Goal: Task Accomplishment & Management: Use online tool/utility

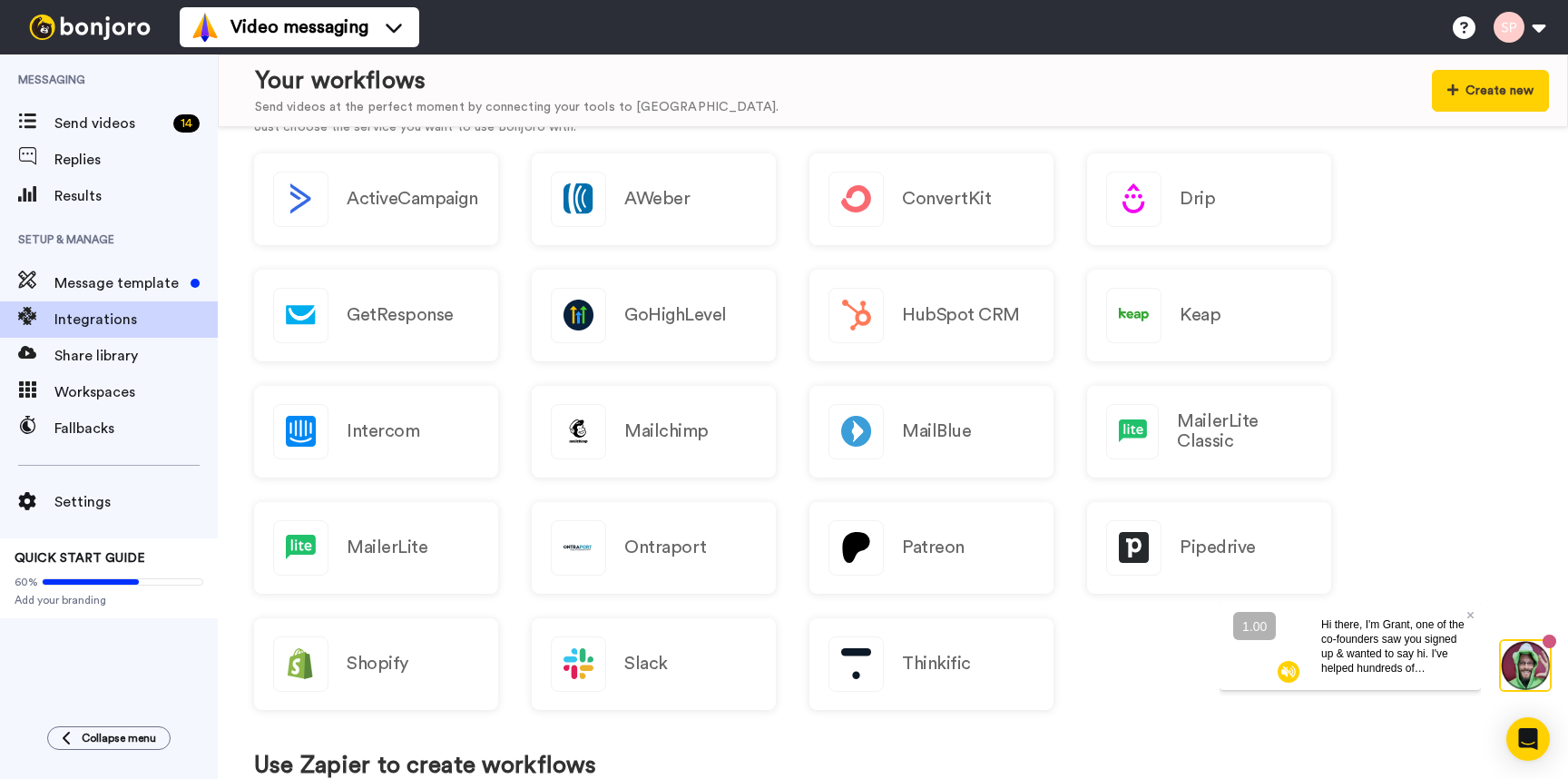
scroll to position [252, 0]
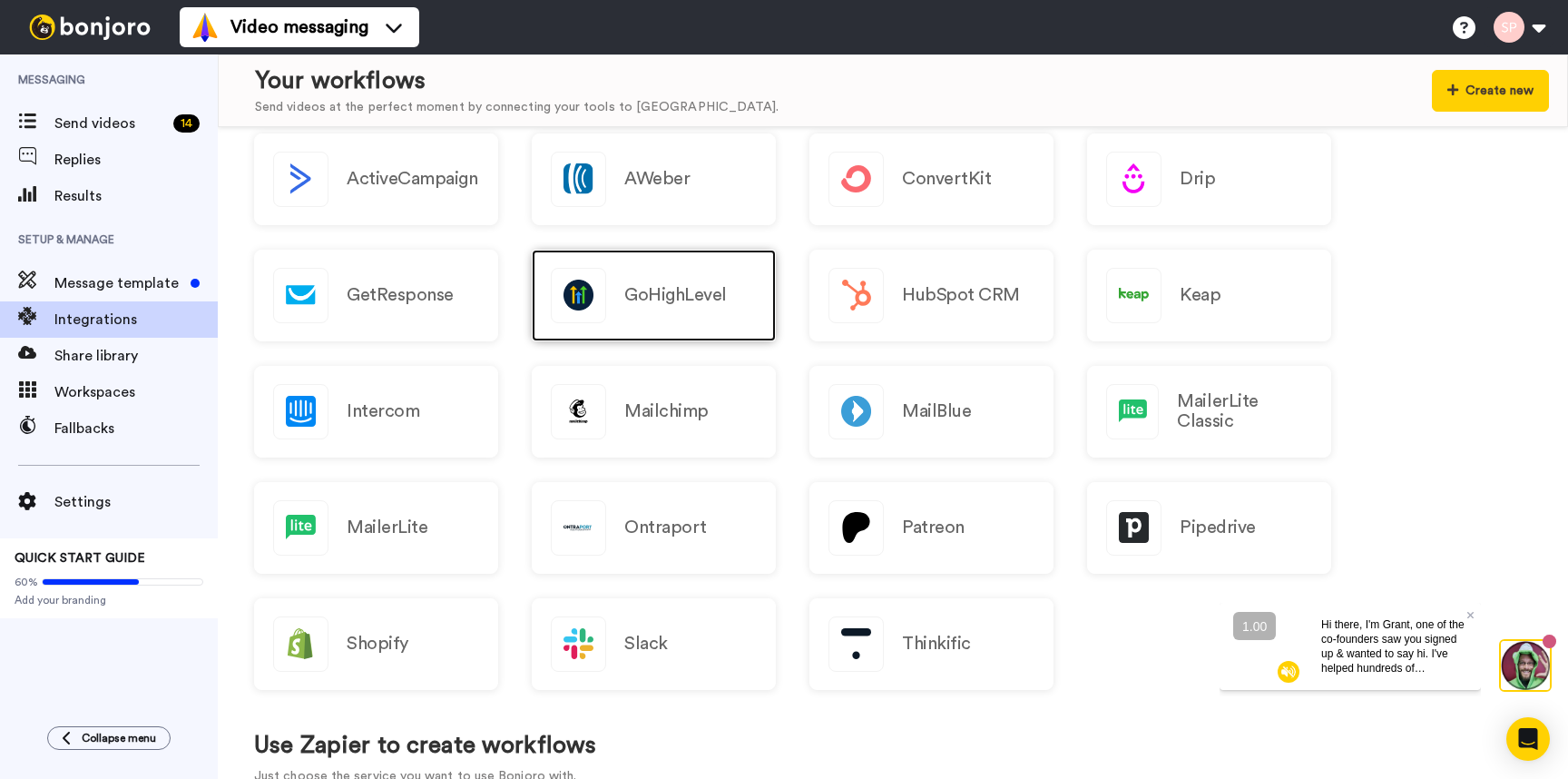
click at [751, 324] on div "GoHighLevel" at bounding box center [653, 295] width 244 height 91
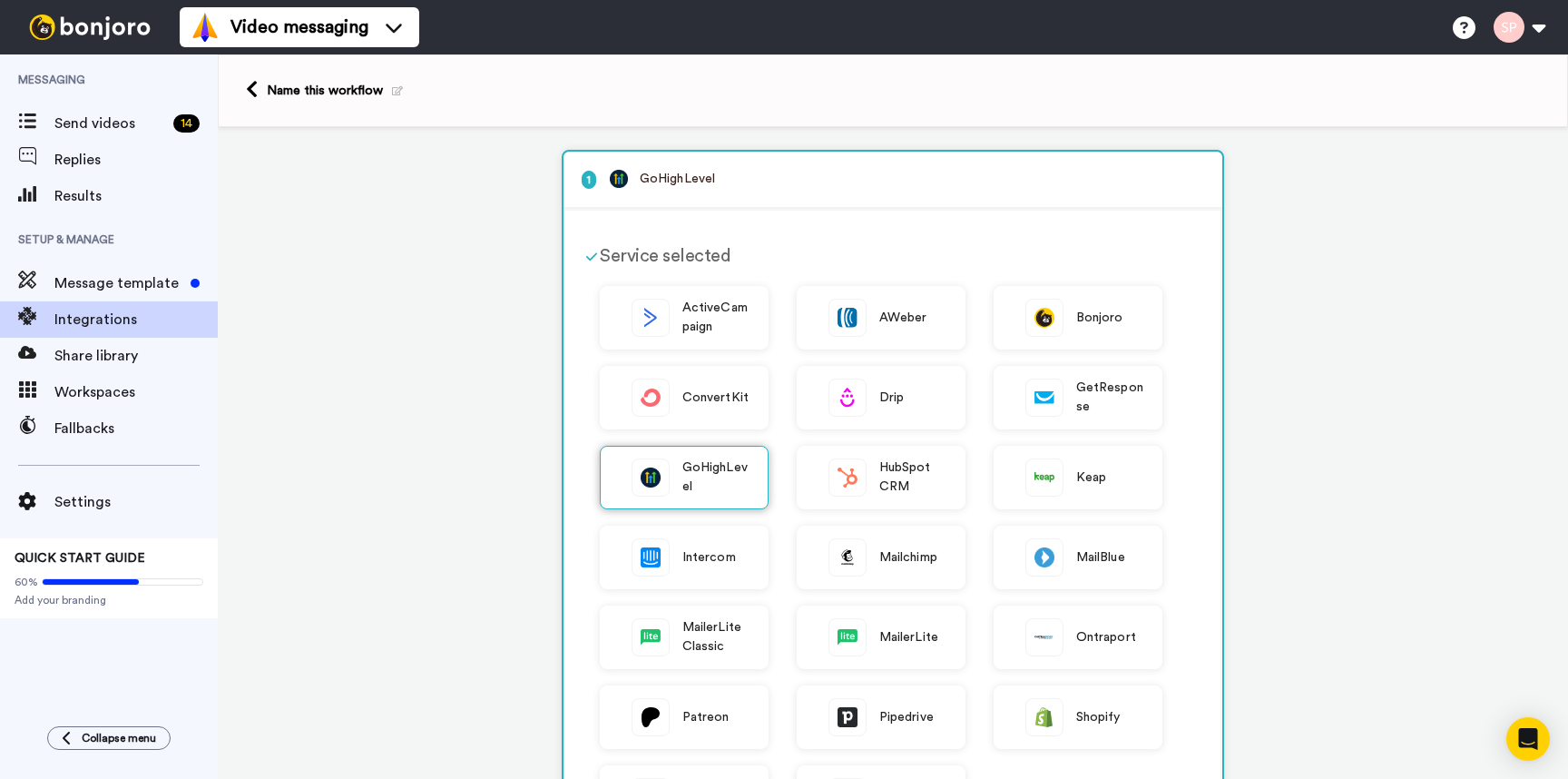
click at [657, 472] on img at bounding box center [651, 477] width 36 height 36
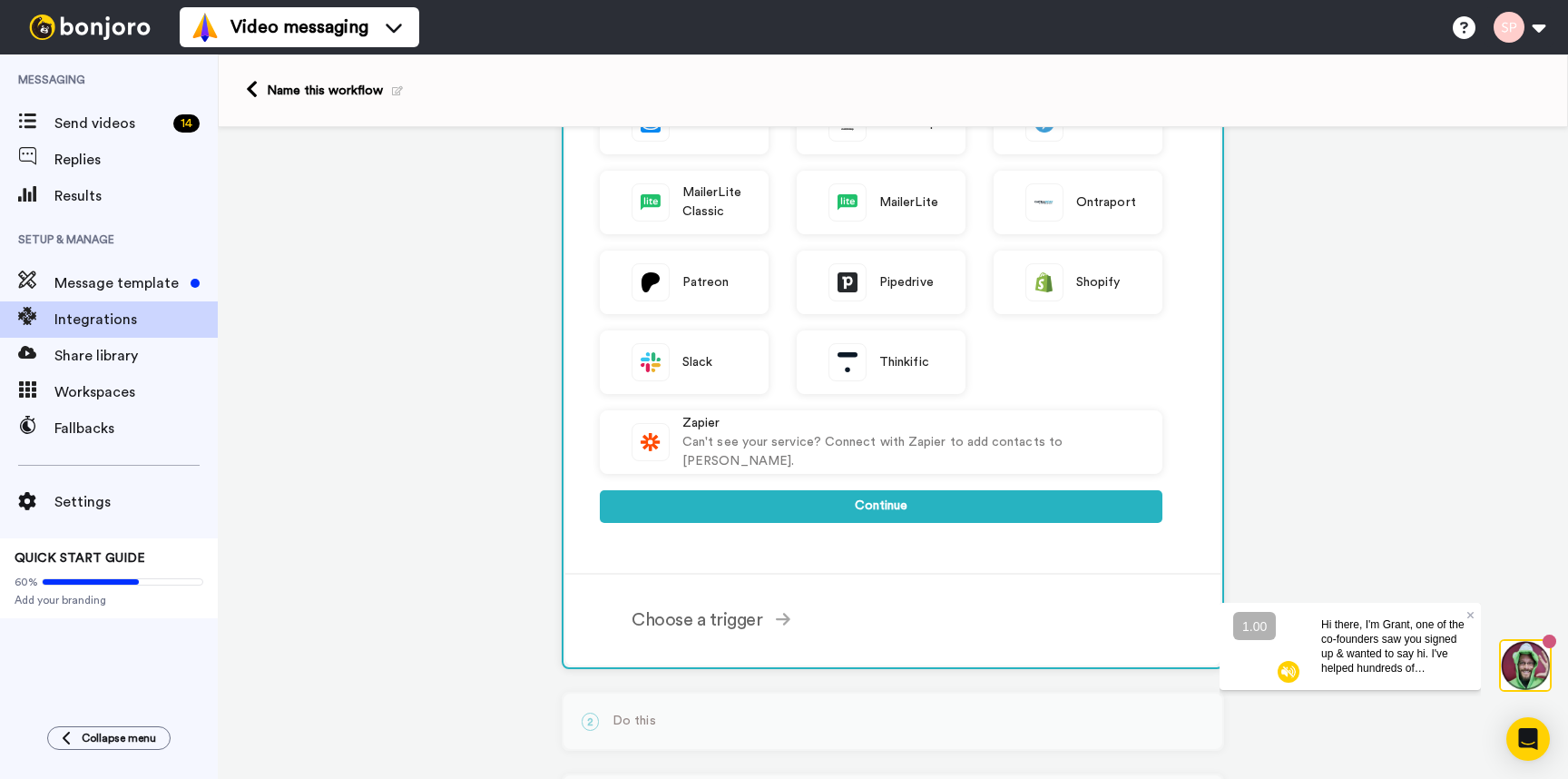
scroll to position [618, 0]
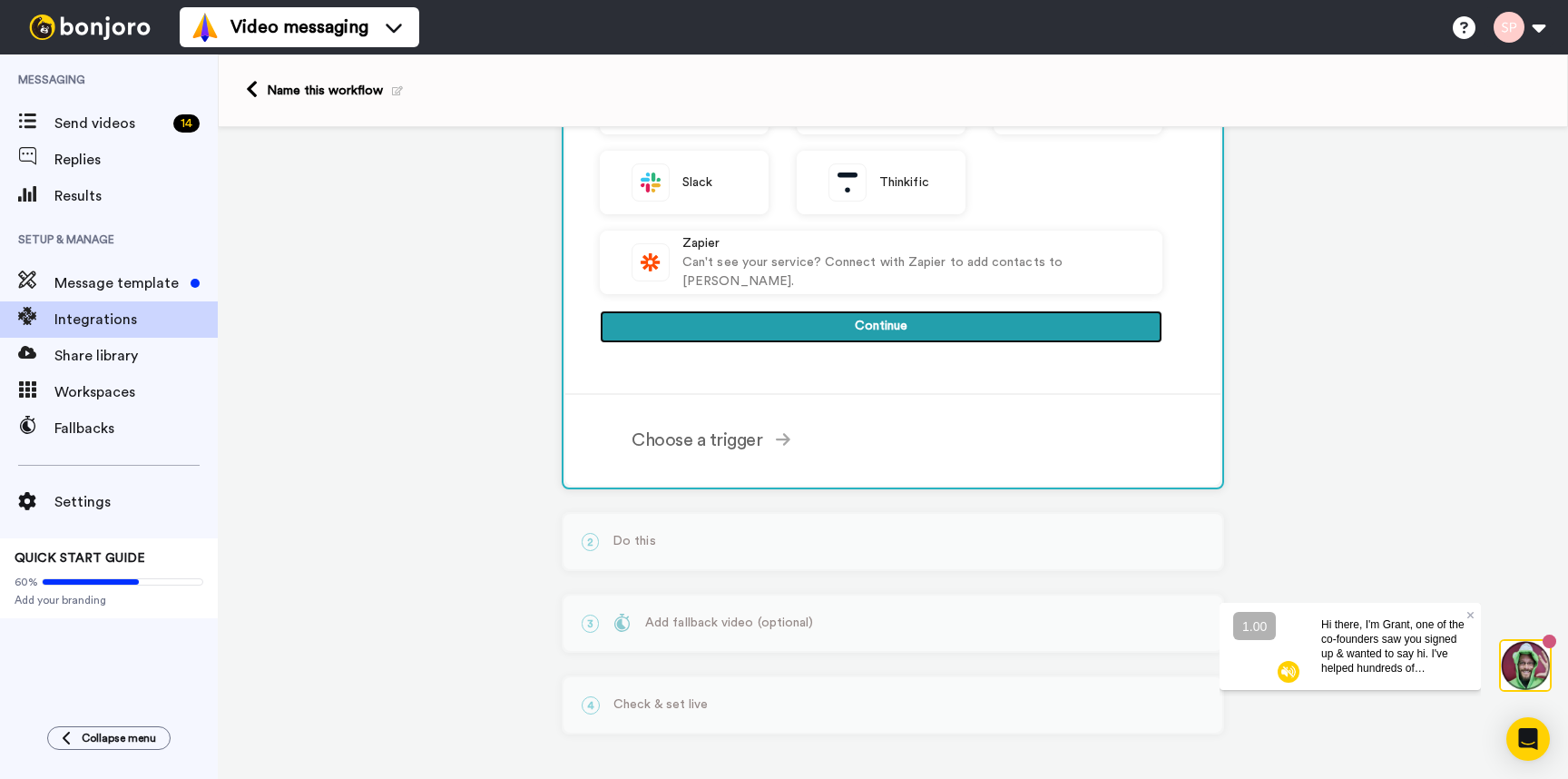
click at [1116, 329] on button "Continue" at bounding box center [881, 326] width 563 height 33
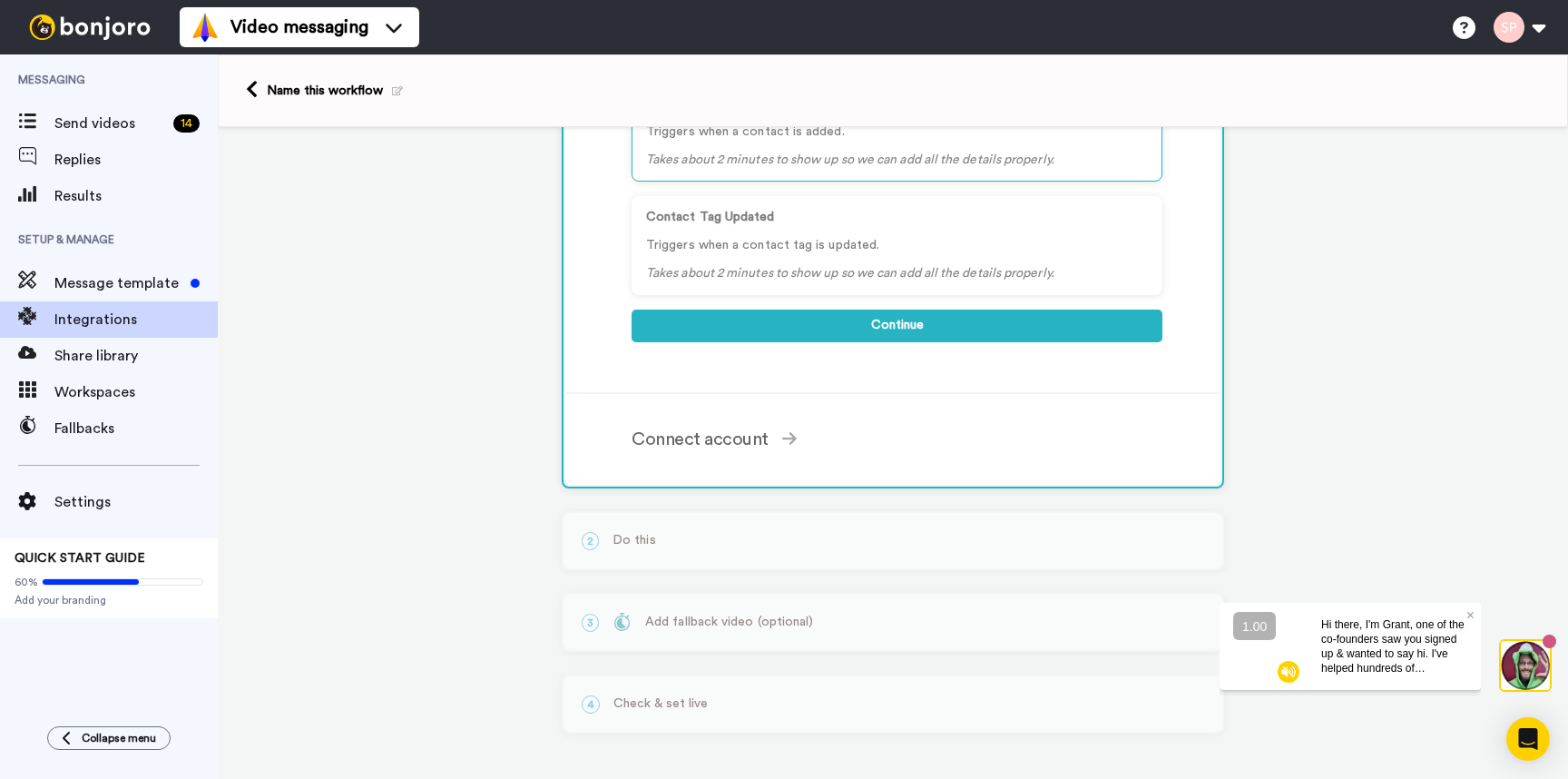
scroll to position [0, 0]
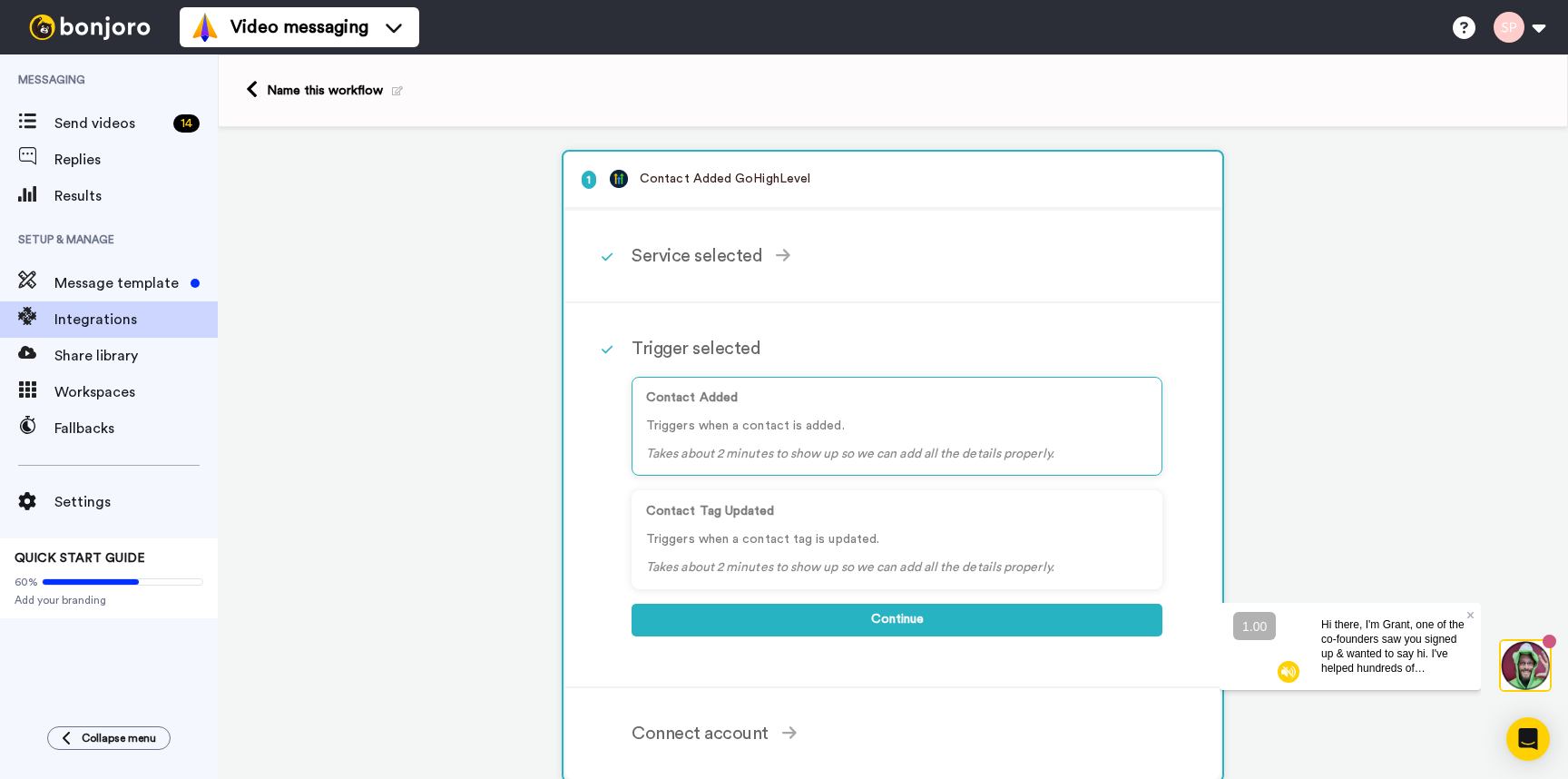
click at [1051, 646] on div "Contact Added Triggers when a contact is added. Takes about 2 minutes to show u…" at bounding box center [897, 508] width 531 height 292
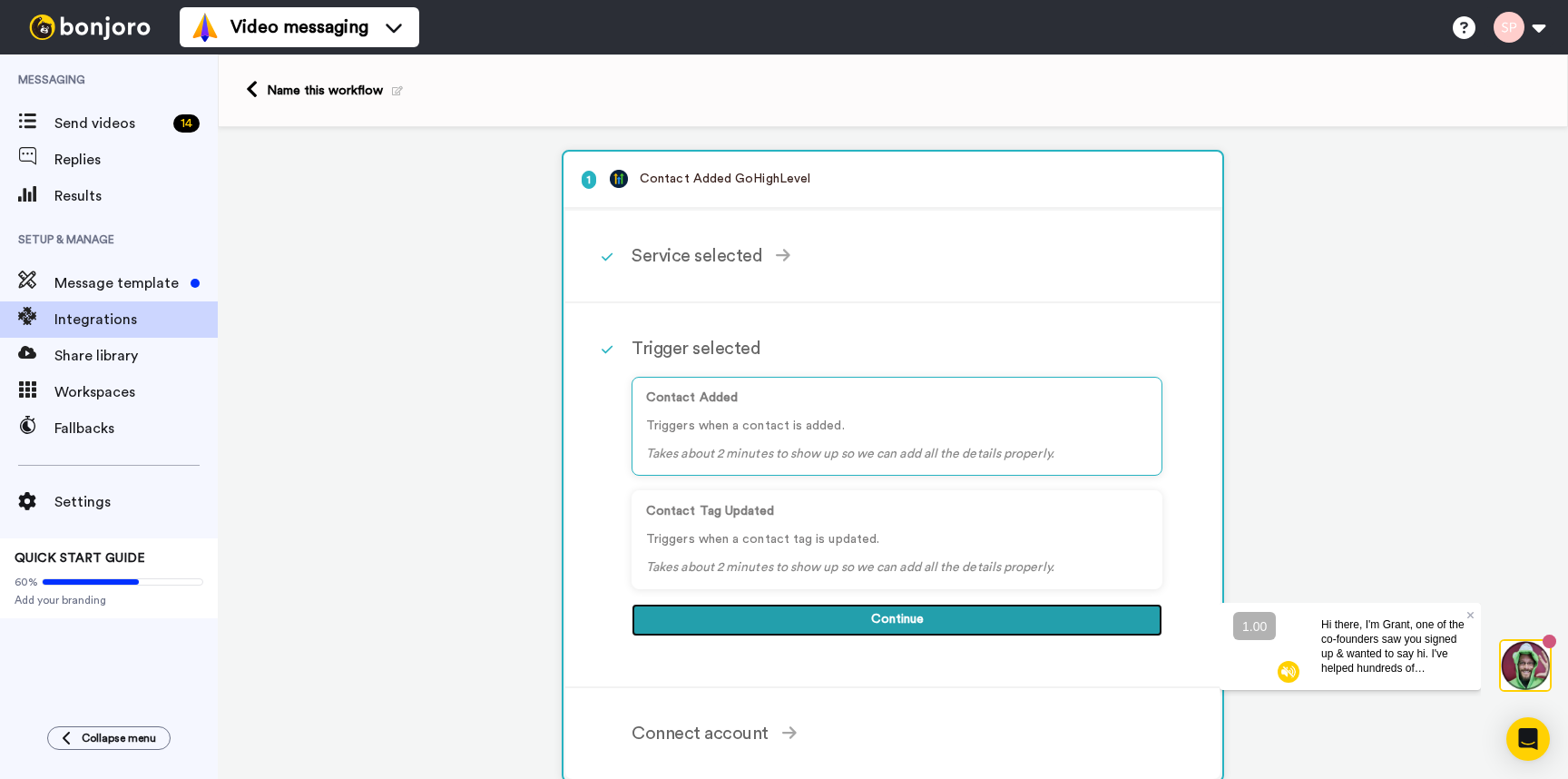
click at [1055, 626] on button "Continue" at bounding box center [897, 620] width 531 height 33
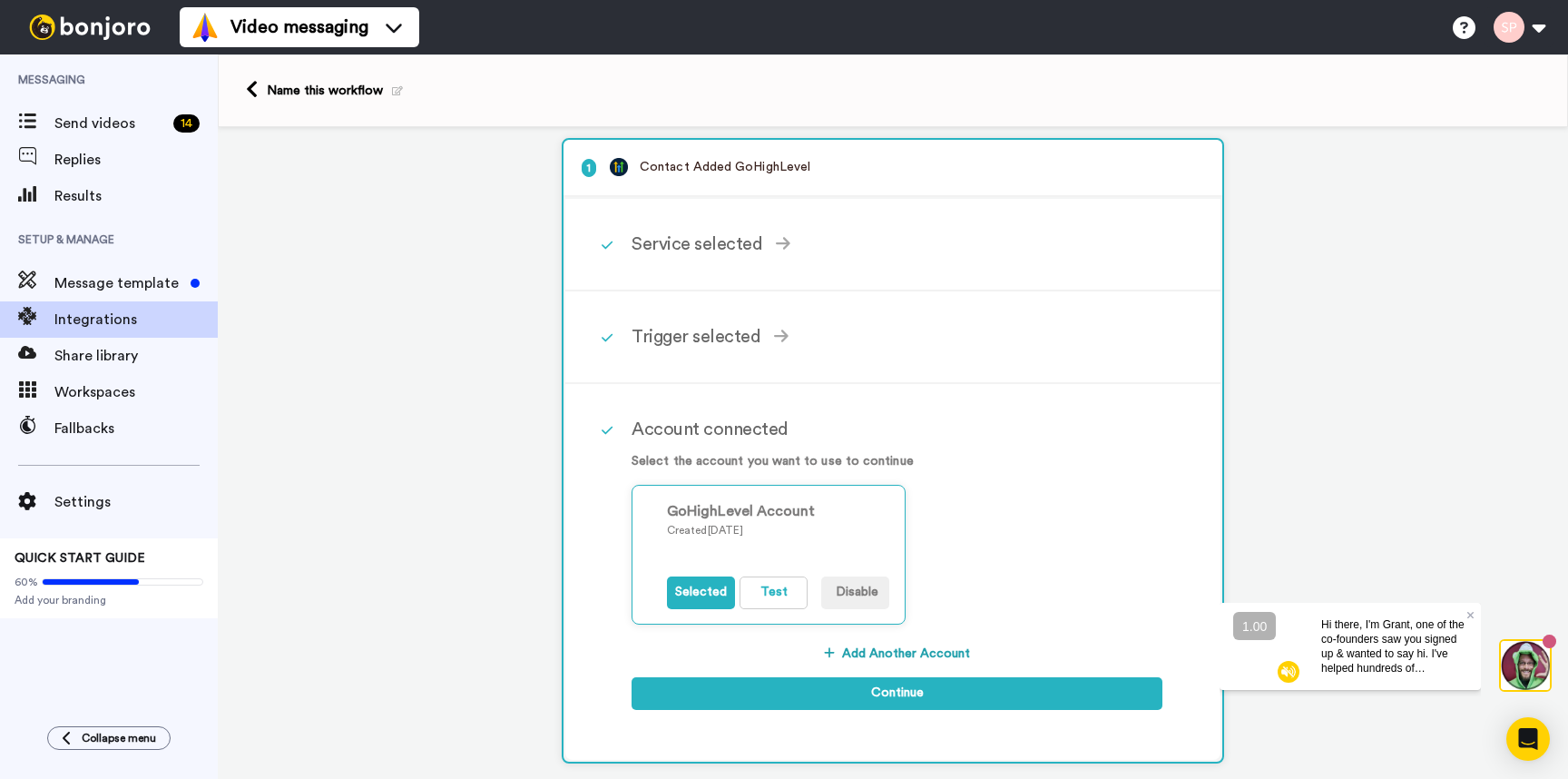
scroll to position [12, 0]
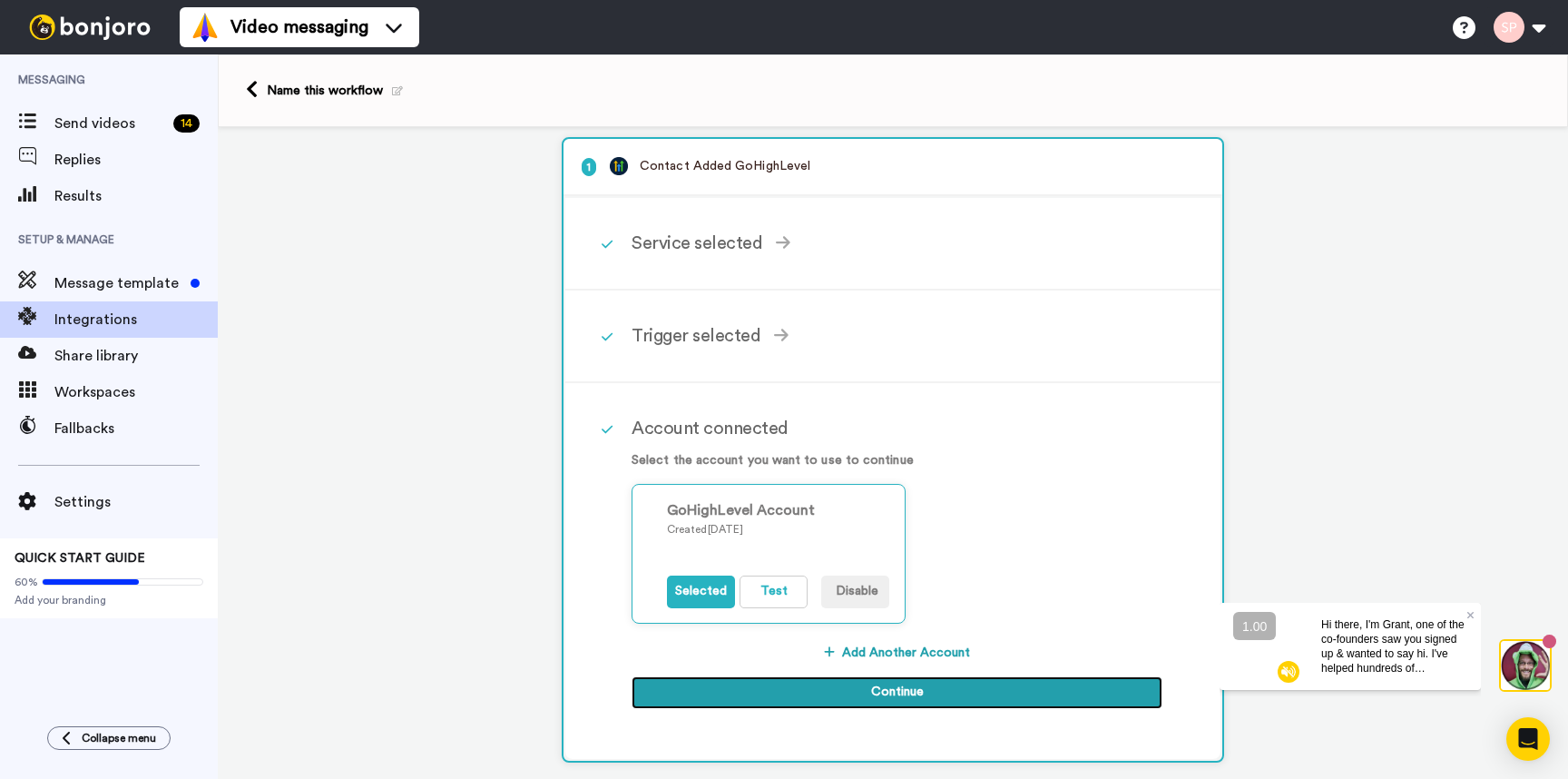
click at [1049, 689] on button "Continue" at bounding box center [897, 692] width 531 height 33
